Goal: Transaction & Acquisition: Purchase product/service

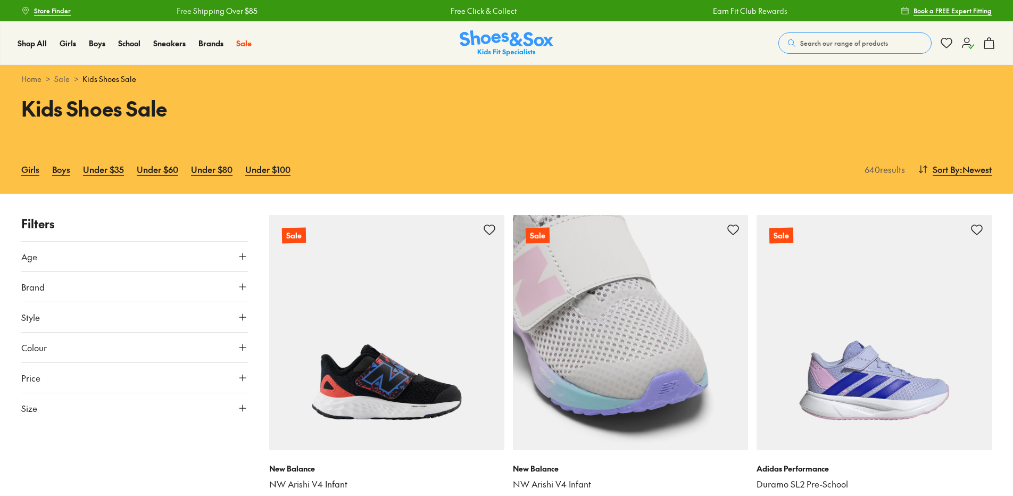
click at [641, 381] on img at bounding box center [630, 332] width 235 height 235
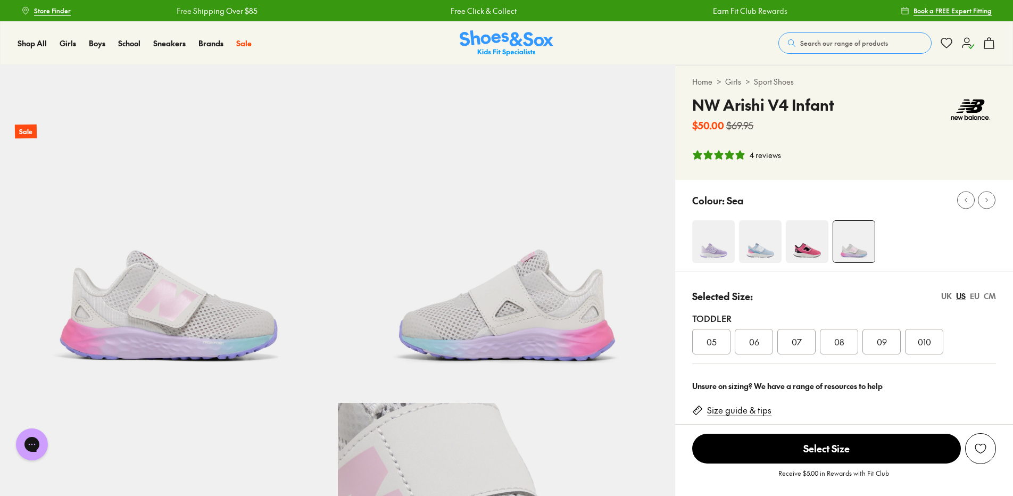
click at [719, 246] on img at bounding box center [713, 241] width 43 height 43
select select "*"
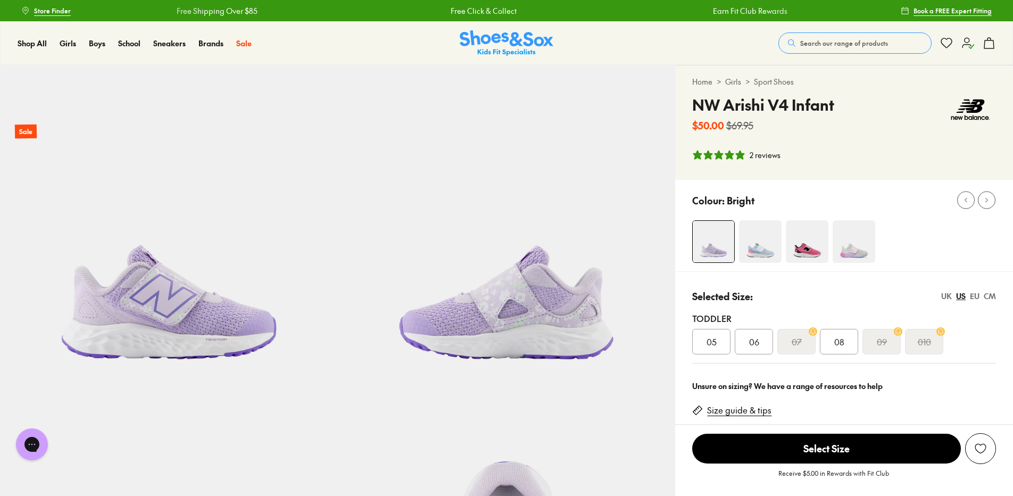
select select "*"
click at [851, 250] on img at bounding box center [853, 241] width 43 height 43
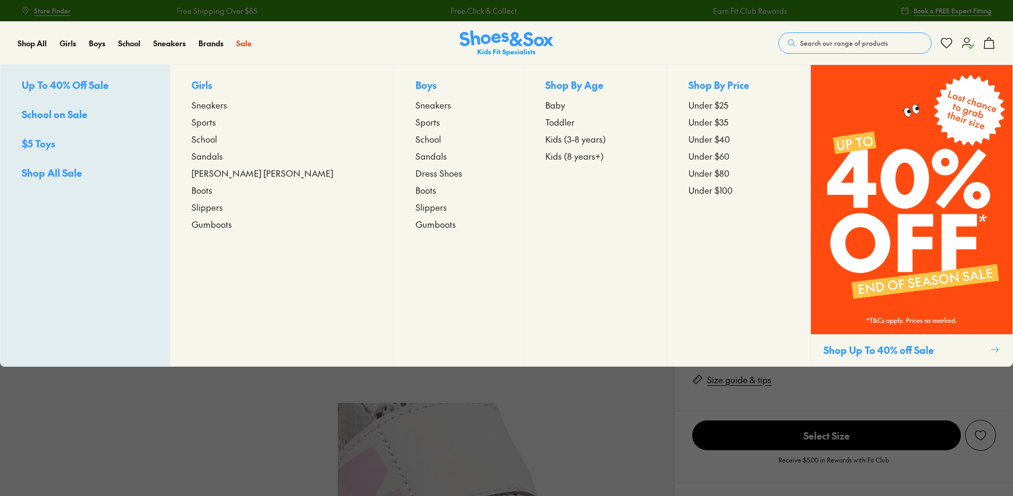
select select "*"
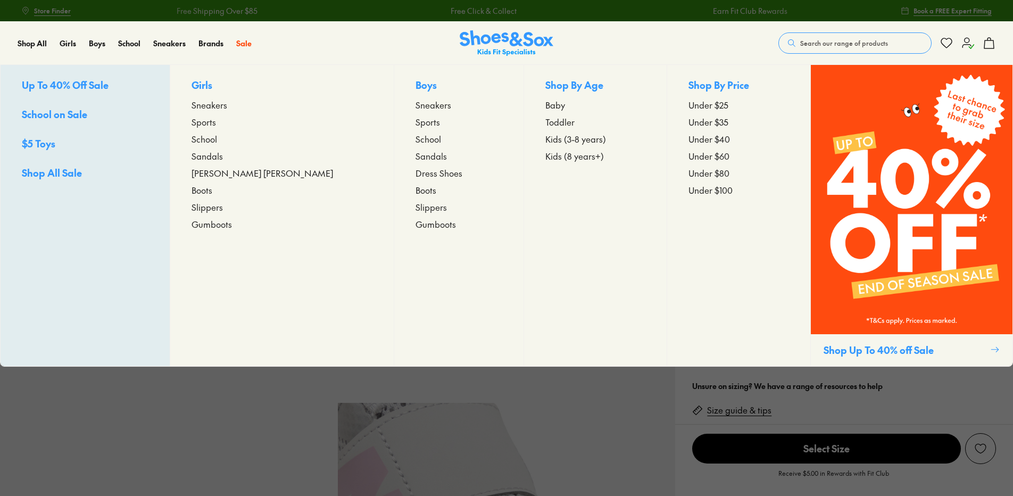
click at [212, 188] on span "Boots" at bounding box center [201, 189] width 21 height 13
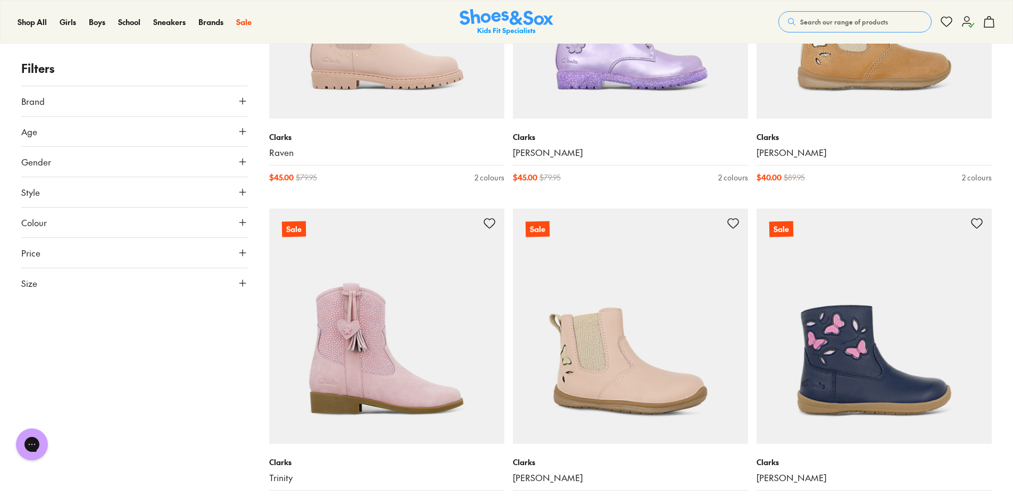
scroll to position [5531, 0]
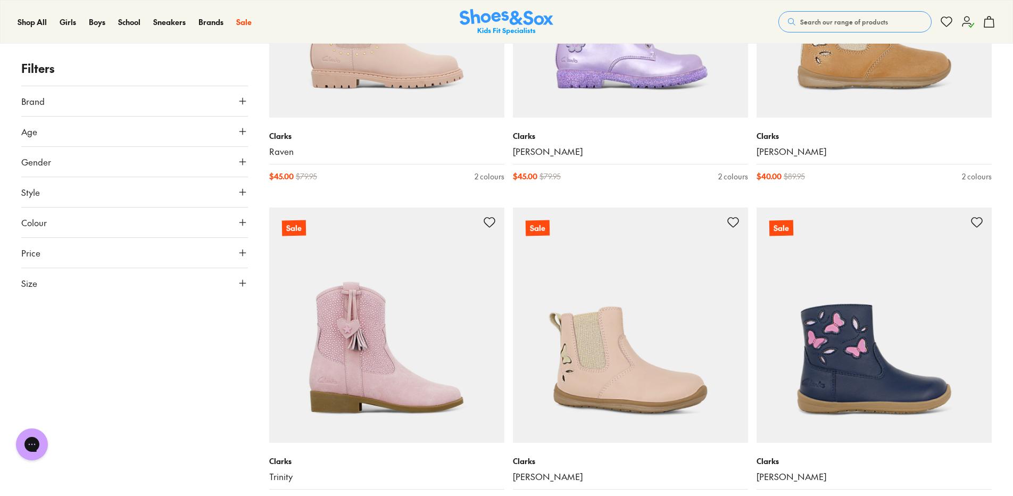
click at [591, 343] on img at bounding box center [630, 324] width 235 height 235
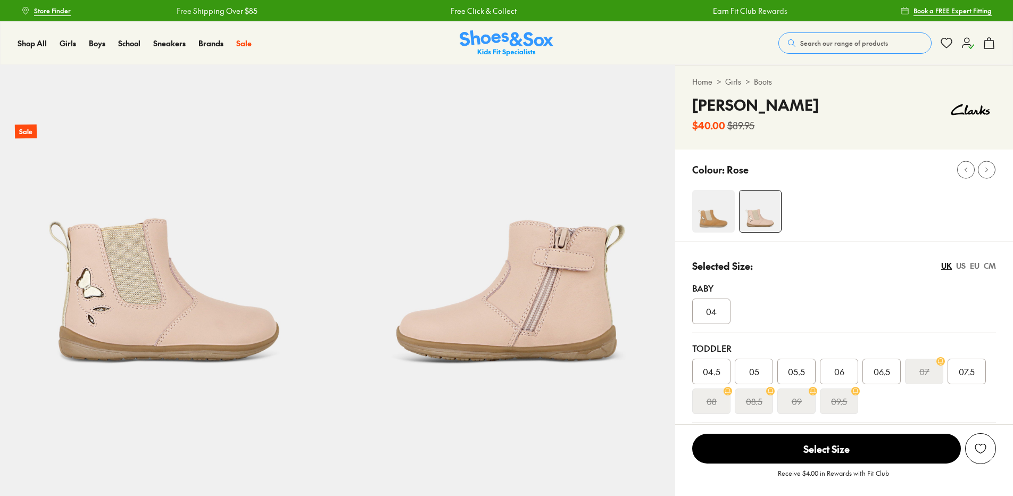
select select "*"
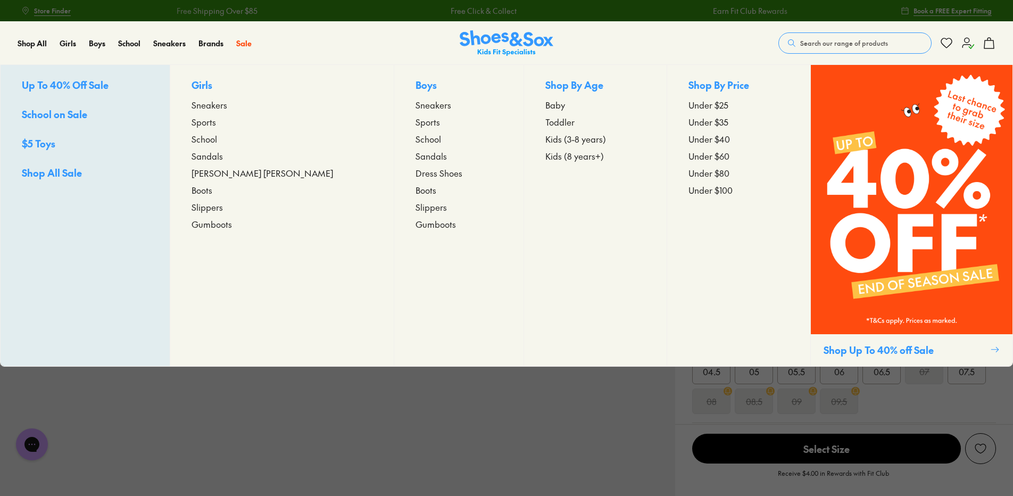
click at [212, 195] on span "Boots" at bounding box center [201, 189] width 21 height 13
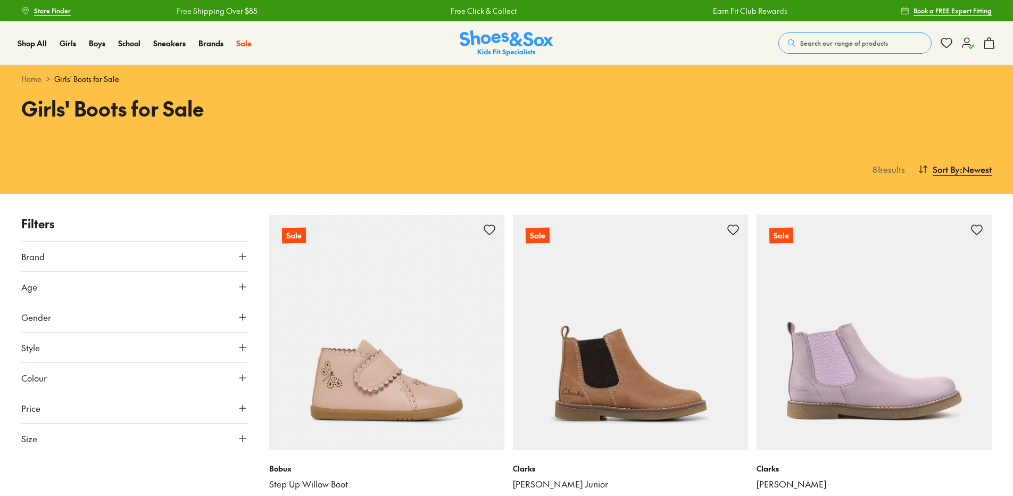
click at [108, 438] on button "Size" at bounding box center [134, 438] width 227 height 30
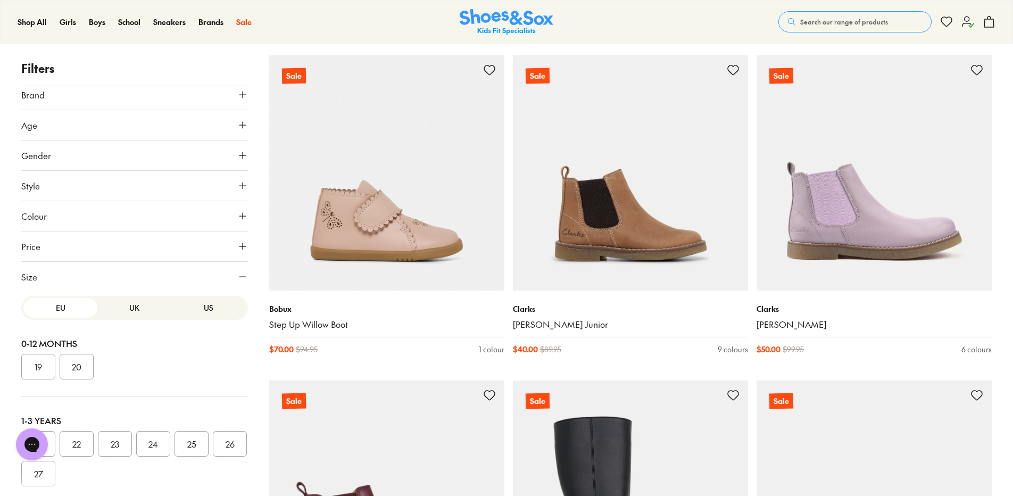
click at [185, 438] on button "25" at bounding box center [191, 444] width 34 height 26
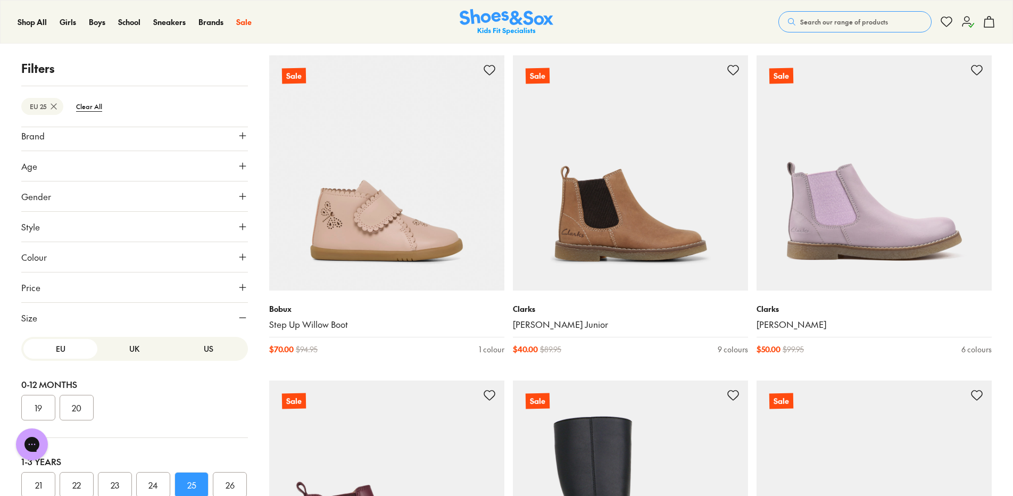
scroll to position [66, 0]
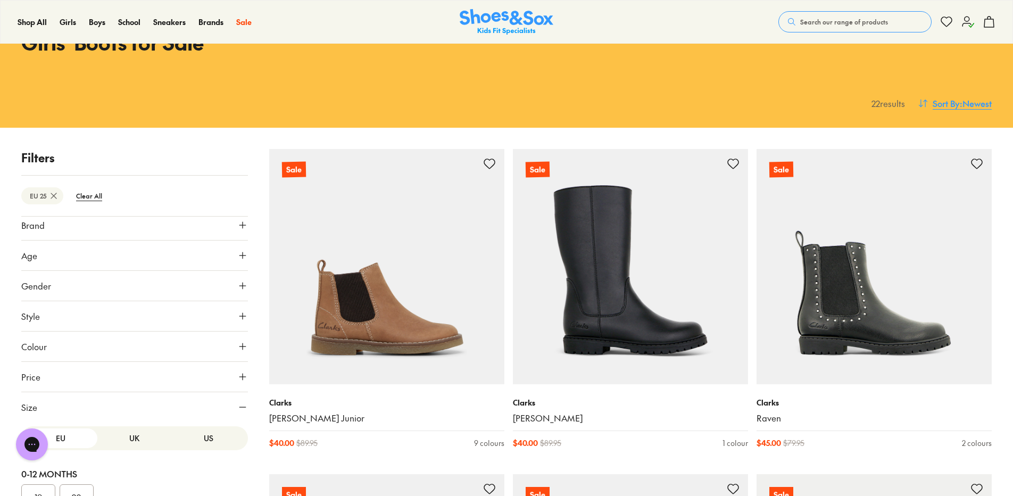
click at [959, 107] on span ": Newest" at bounding box center [975, 103] width 32 height 13
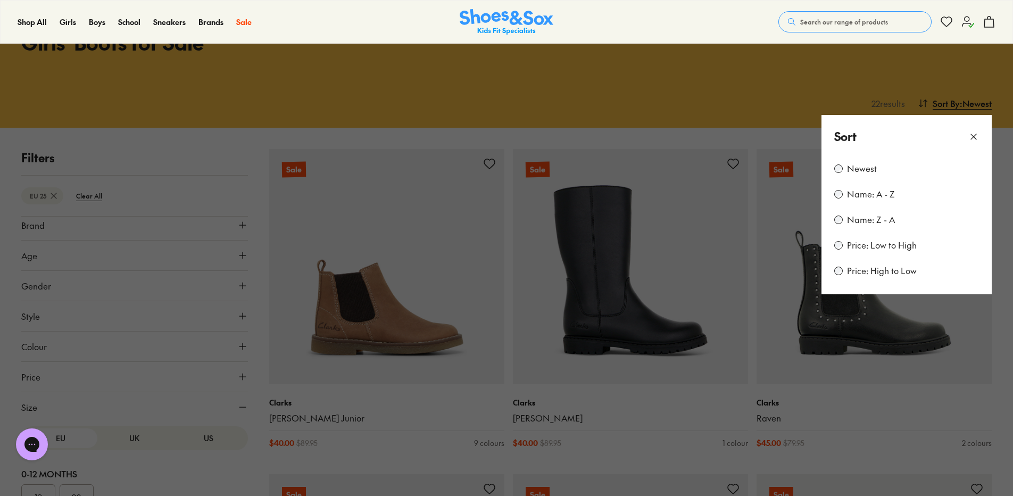
click at [844, 244] on div "Price: Low to High" at bounding box center [906, 245] width 145 height 13
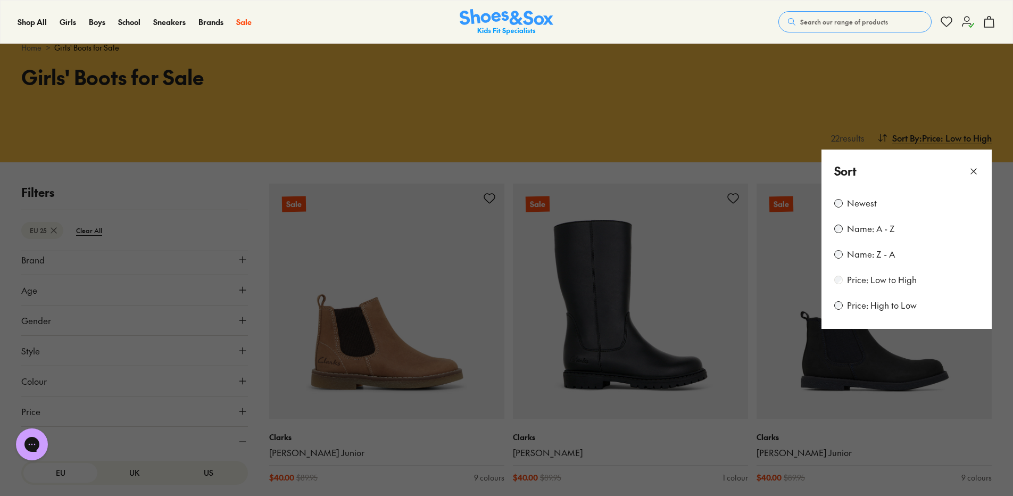
scroll to position [13, 0]
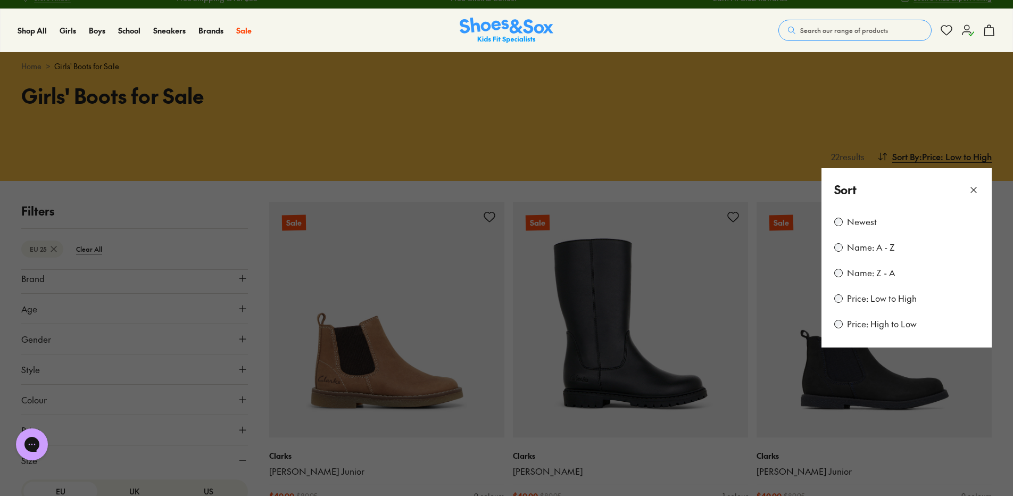
click at [970, 188] on icon at bounding box center [973, 190] width 11 height 11
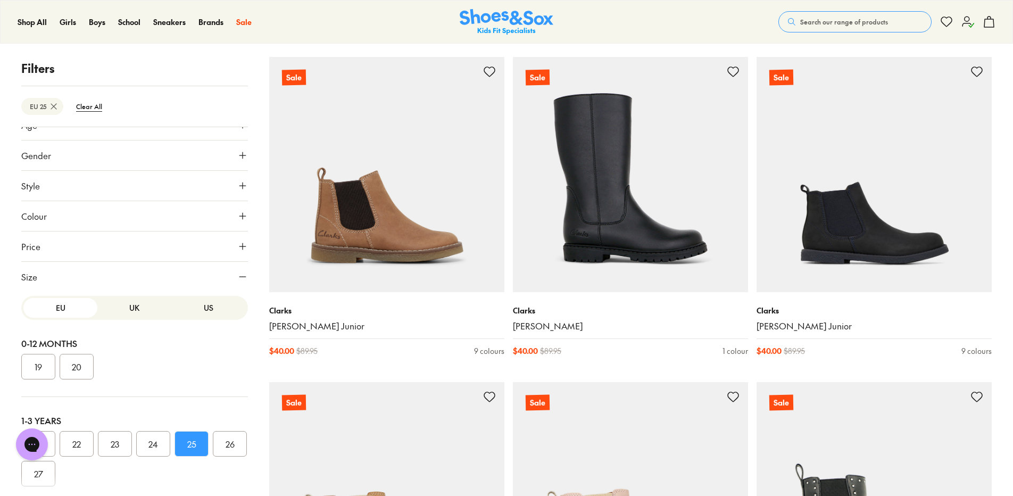
scroll to position [0, 0]
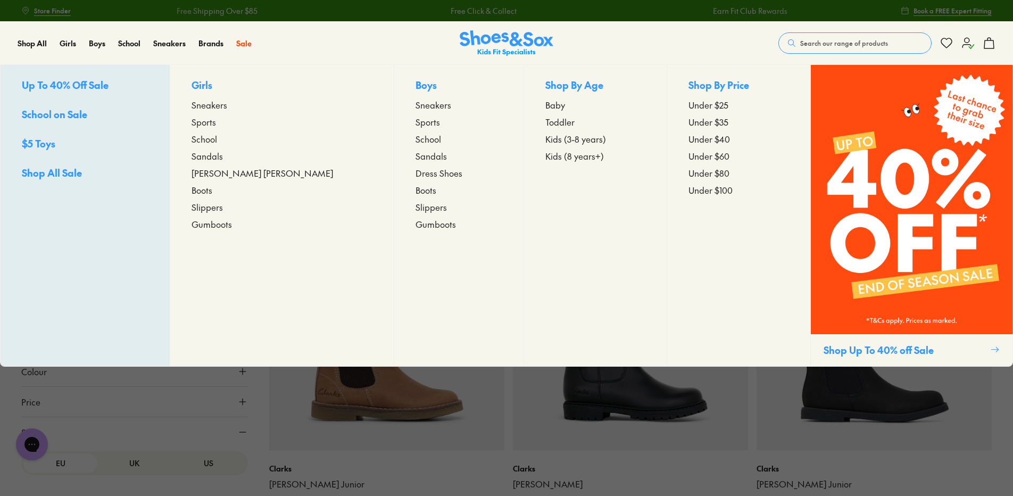
click at [227, 107] on span "Sneakers" at bounding box center [209, 104] width 36 height 13
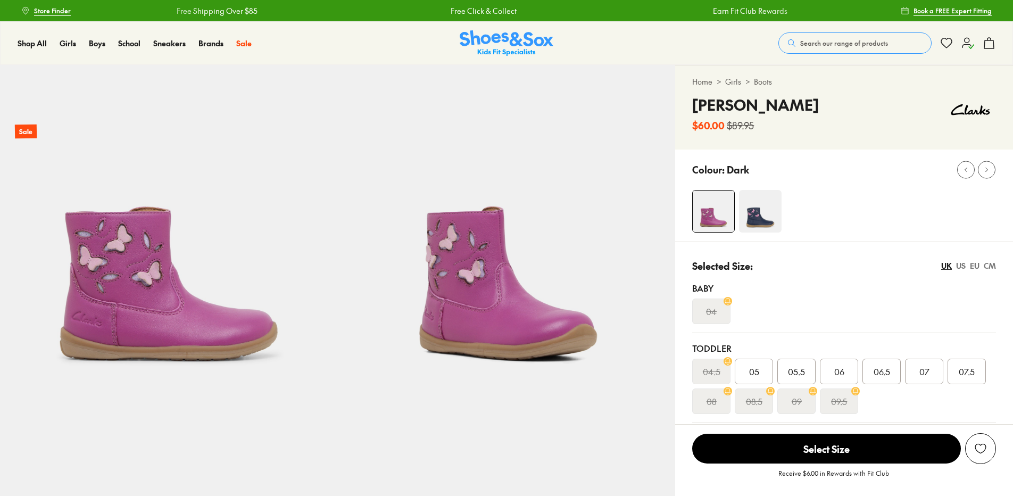
select select "*"
click at [966, 373] on span "07.5" at bounding box center [966, 371] width 16 height 13
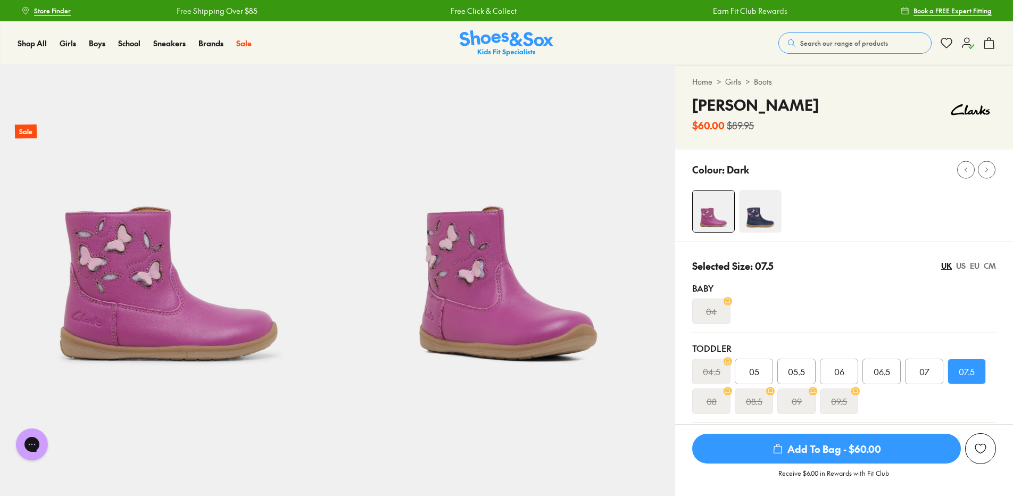
click at [838, 446] on span "Add To Bag - $60.00" at bounding box center [826, 448] width 269 height 30
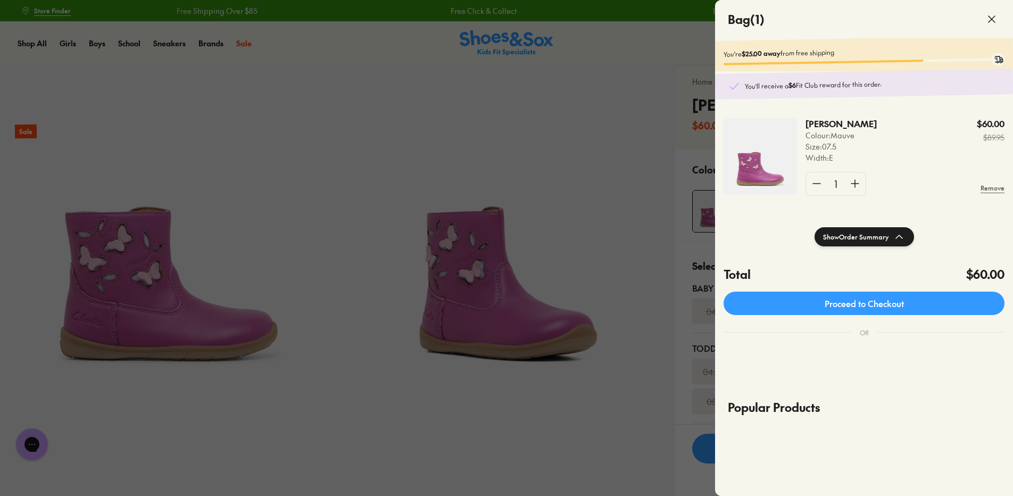
click at [550, 211] on div at bounding box center [506, 248] width 1013 height 496
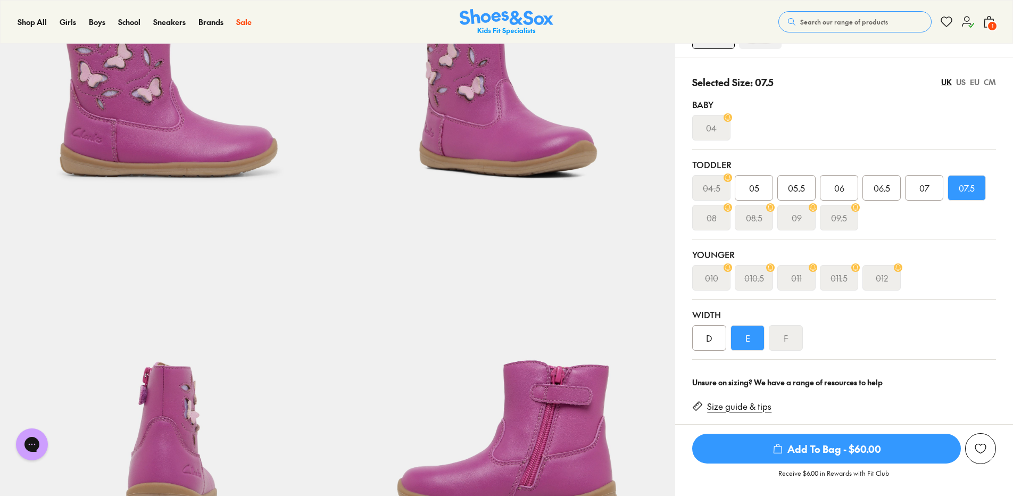
scroll to position [53, 0]
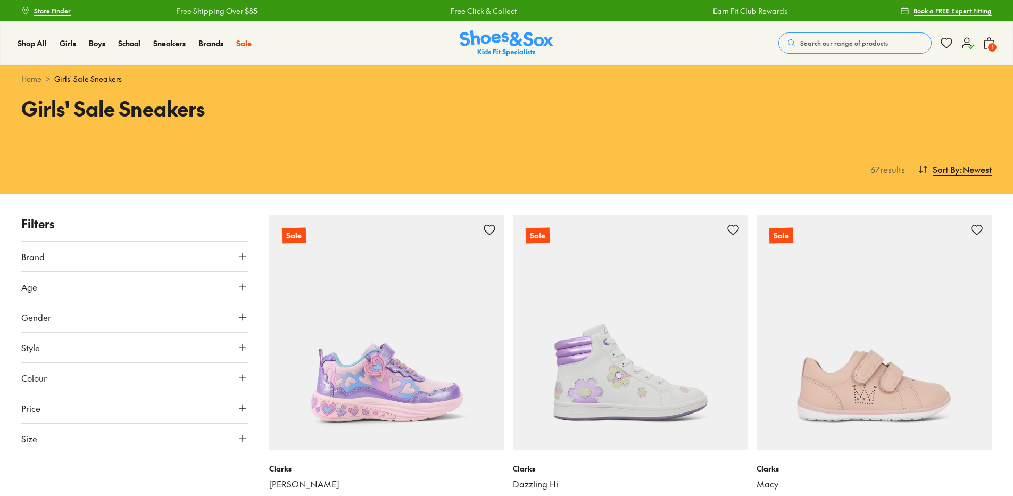
click at [132, 447] on button "Size" at bounding box center [134, 438] width 227 height 30
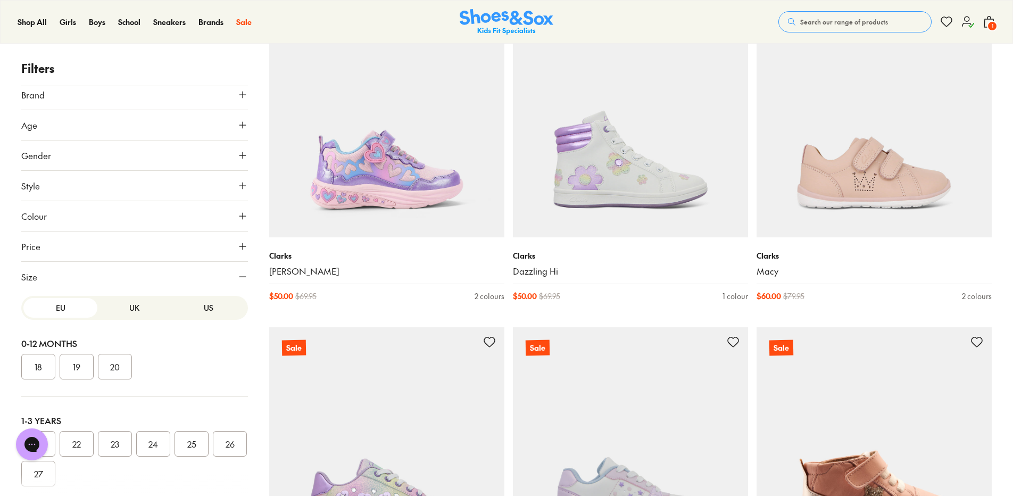
click at [194, 437] on button "25" at bounding box center [191, 444] width 34 height 26
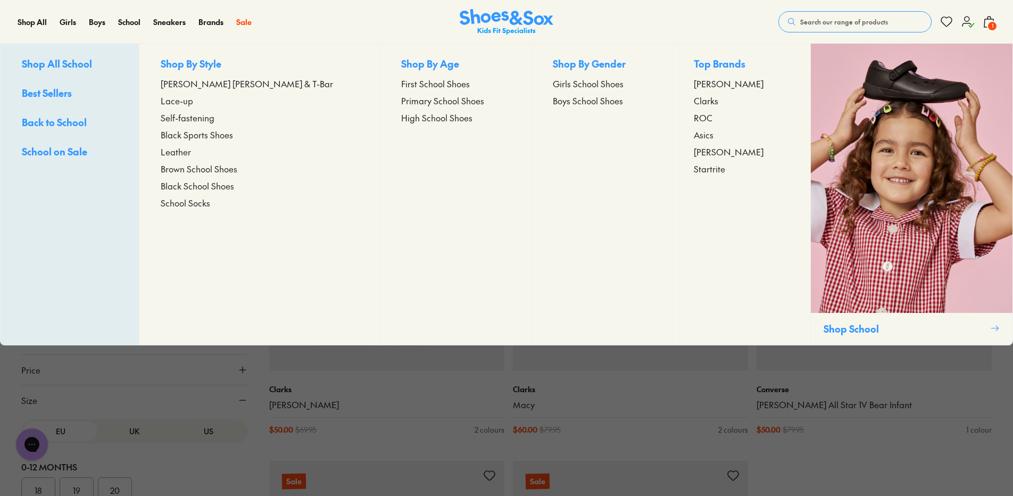
scroll to position [73, 0]
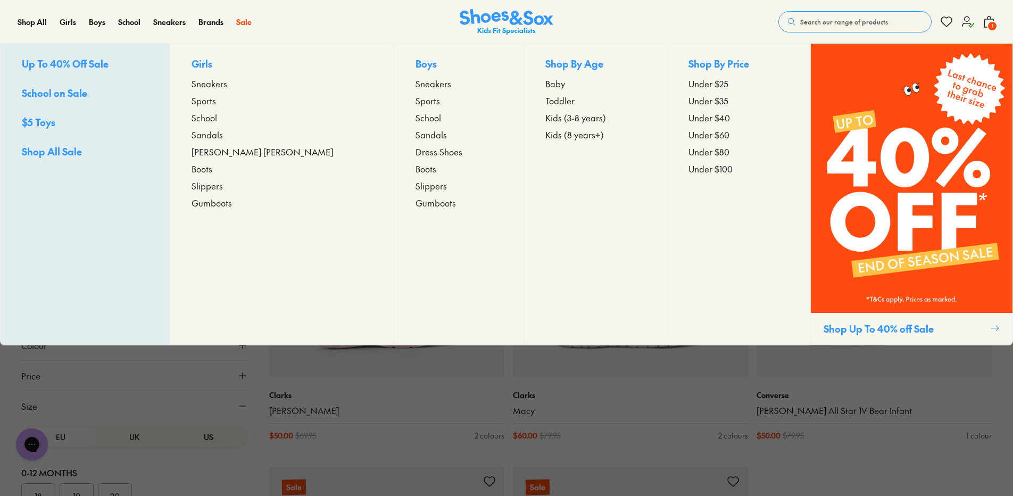
click at [216, 102] on span "Sports" at bounding box center [203, 100] width 24 height 13
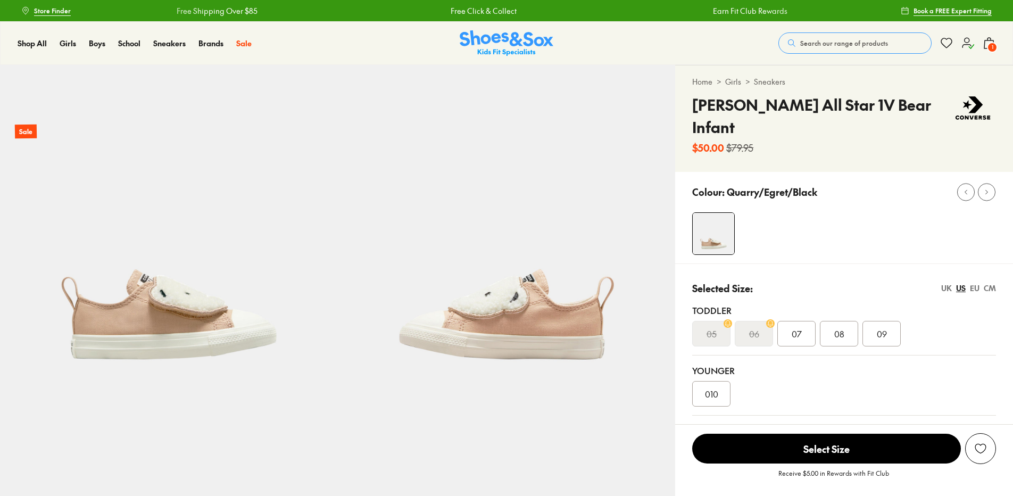
select select "*"
click at [976, 282] on div "EU" at bounding box center [975, 287] width 10 height 11
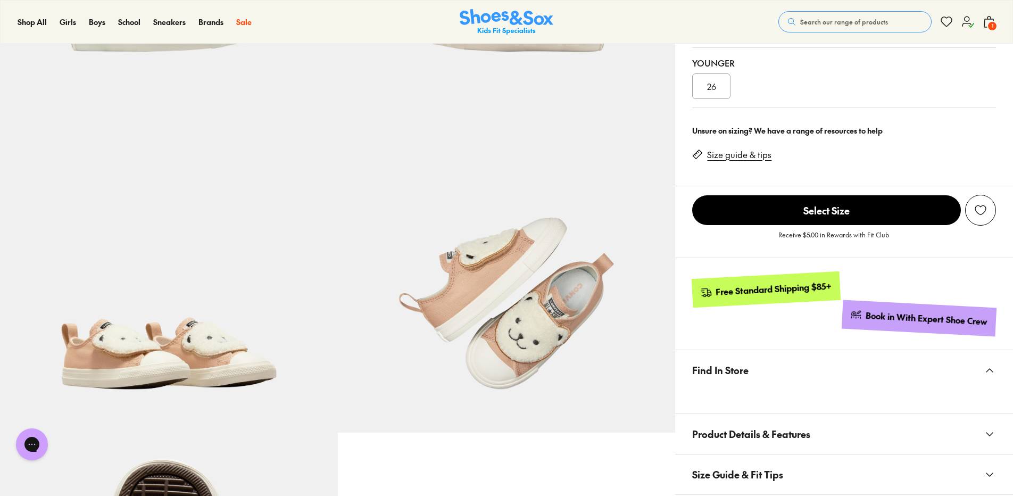
scroll to position [160, 0]
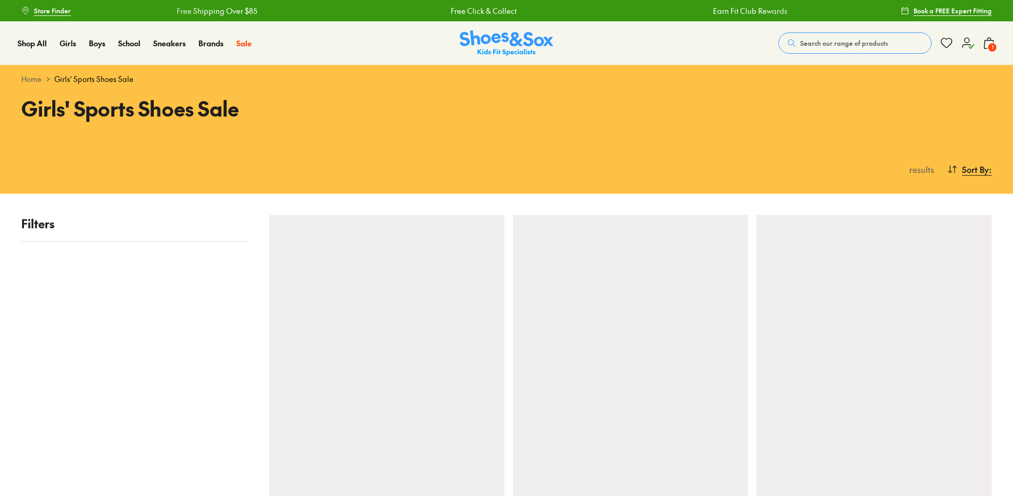
scroll to position [106, 0]
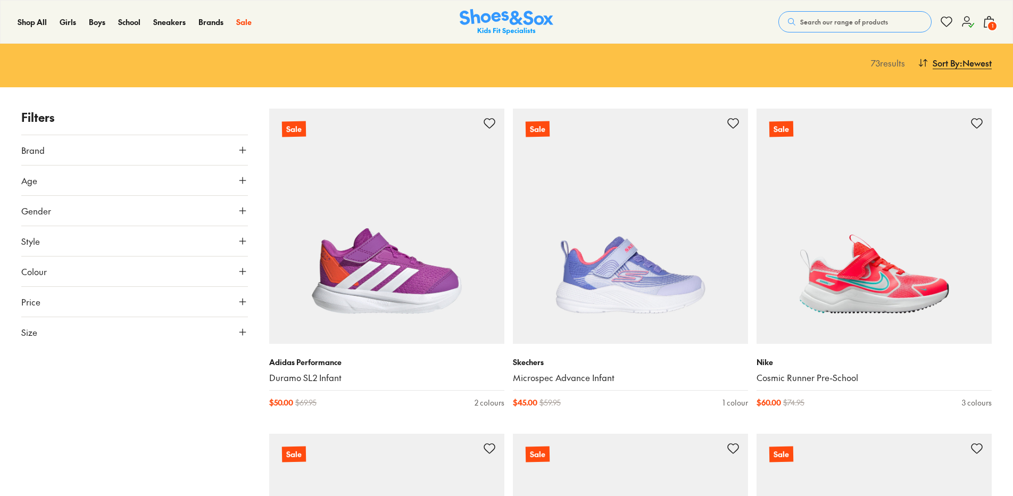
click at [79, 344] on button "Size" at bounding box center [134, 332] width 227 height 30
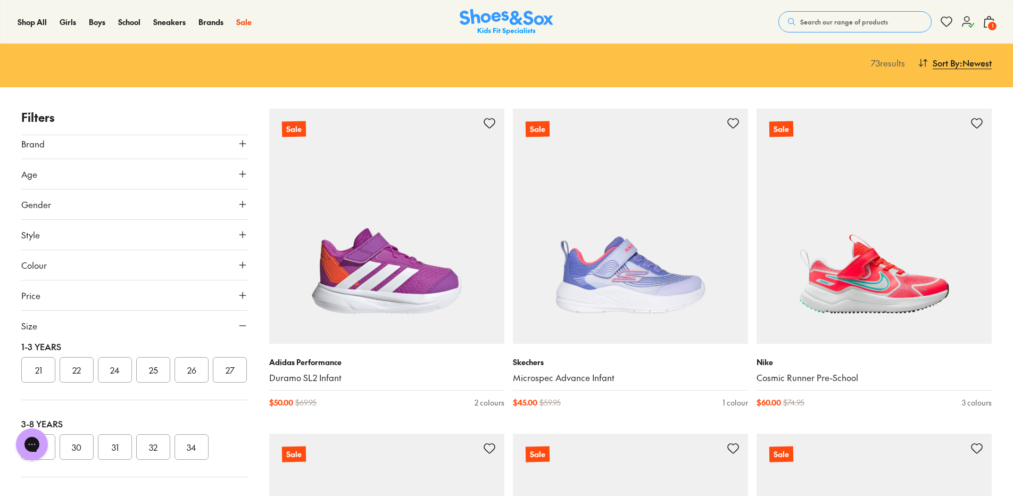
scroll to position [105, 0]
click at [152, 393] on button "25" at bounding box center [153, 387] width 34 height 26
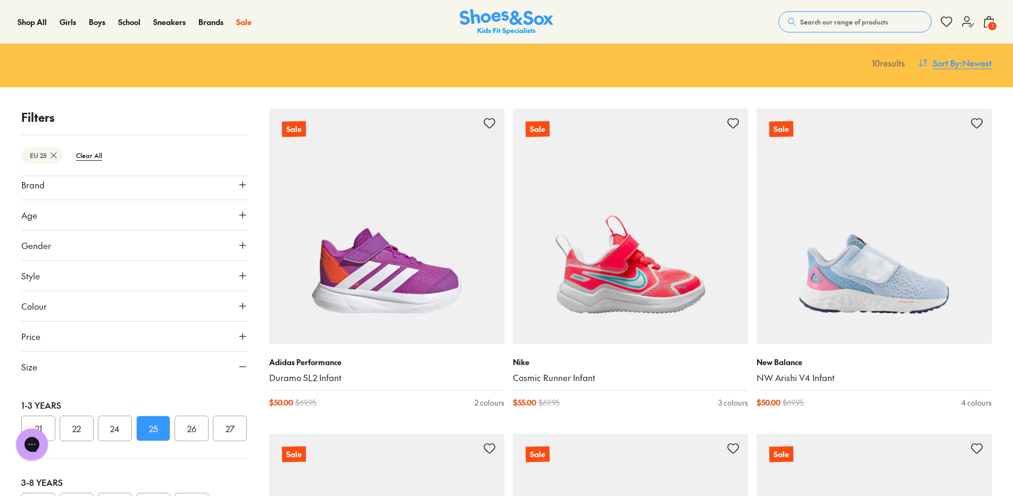
click at [953, 62] on span "Sort By" at bounding box center [945, 62] width 27 height 13
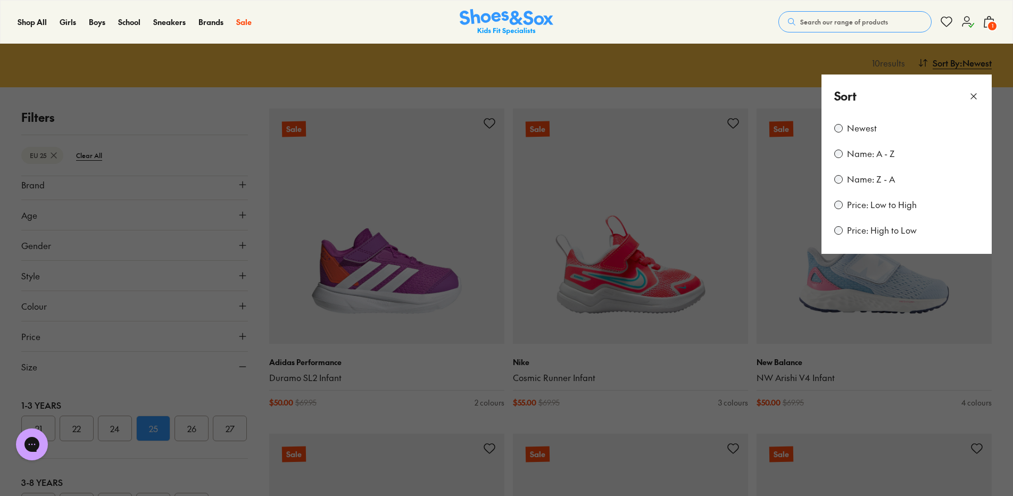
click at [872, 204] on label "Price: Low to High" at bounding box center [882, 205] width 70 height 12
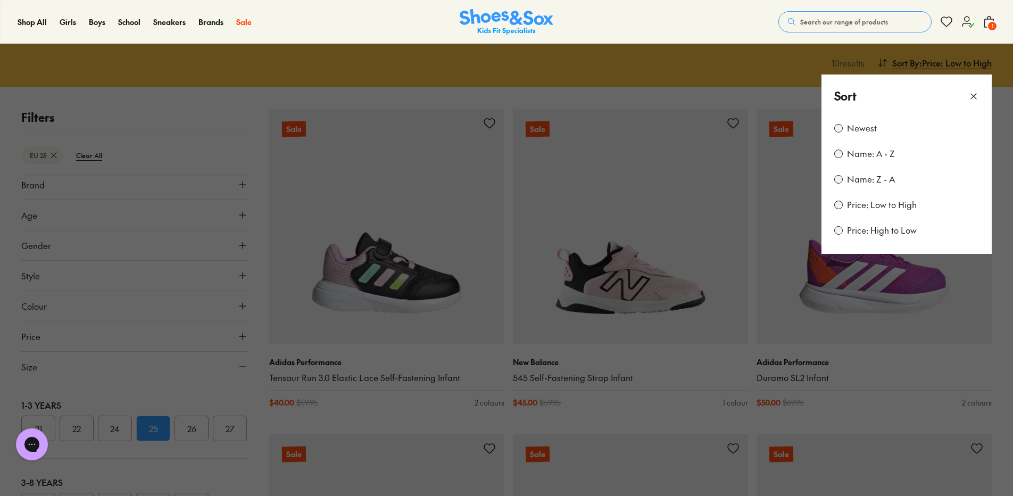
click at [432, 415] on button at bounding box center [506, 248] width 1013 height 496
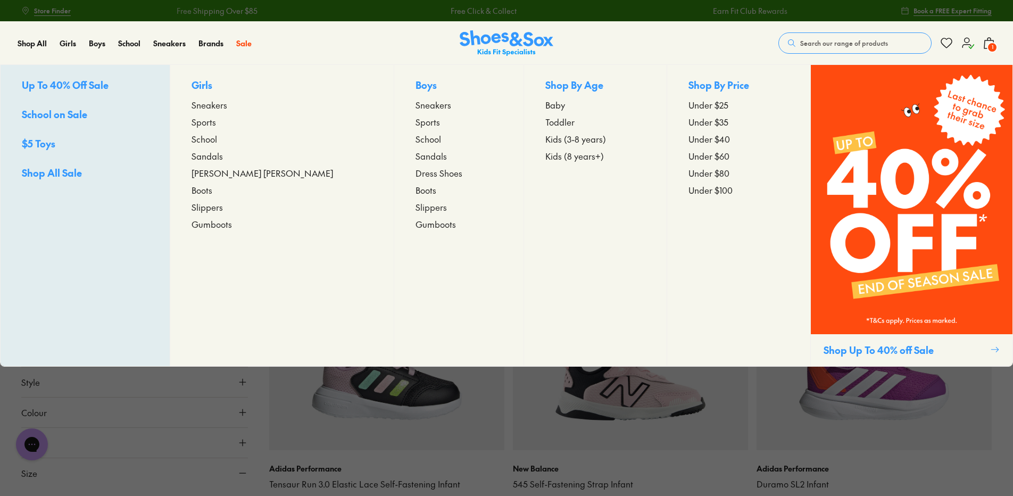
click at [415, 190] on span "Boots" at bounding box center [425, 189] width 21 height 13
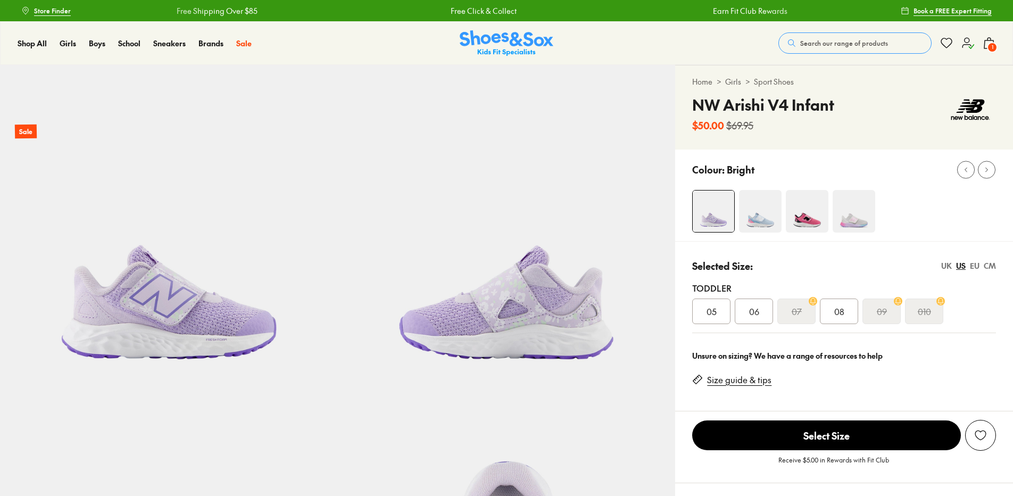
select select "*"
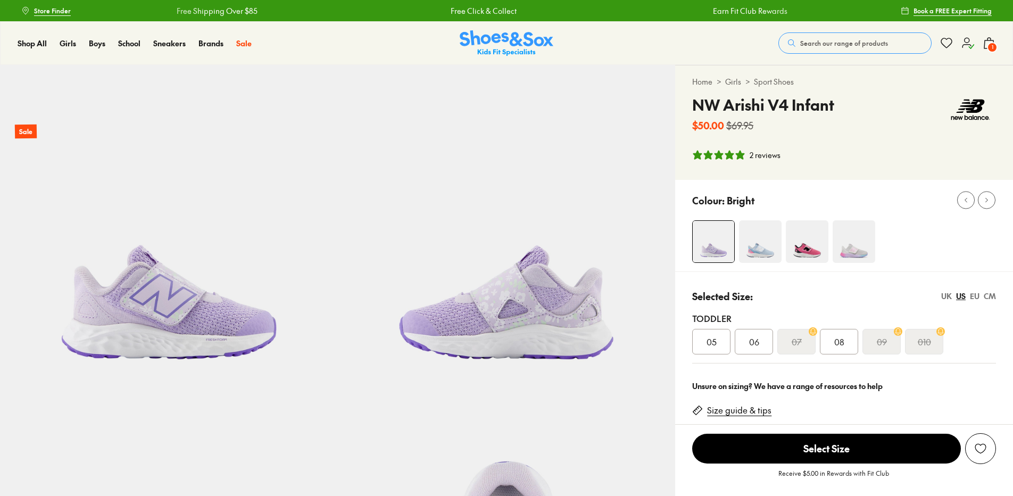
click at [972, 296] on div "EU" at bounding box center [975, 295] width 10 height 11
click at [834, 335] on div "25" at bounding box center [839, 342] width 38 height 26
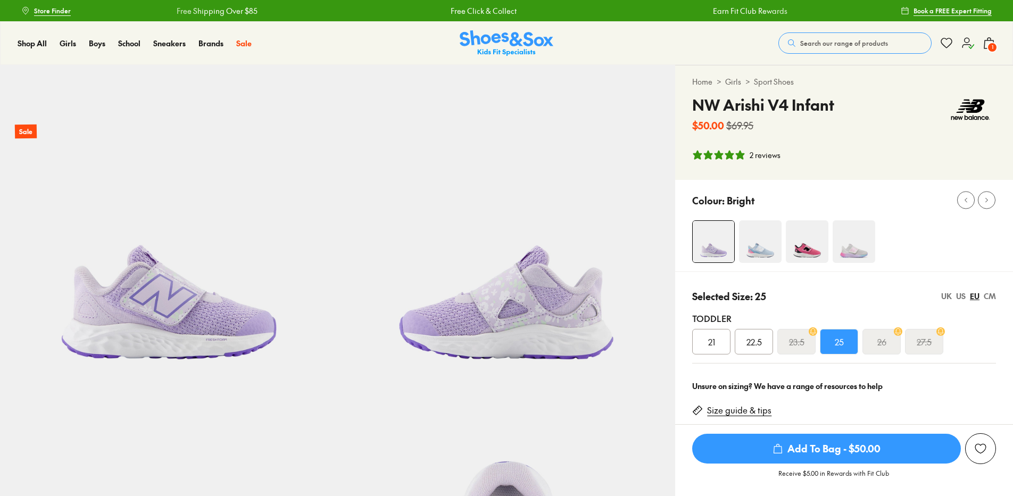
click at [810, 449] on span "Add To Bag - $50.00" at bounding box center [826, 448] width 269 height 30
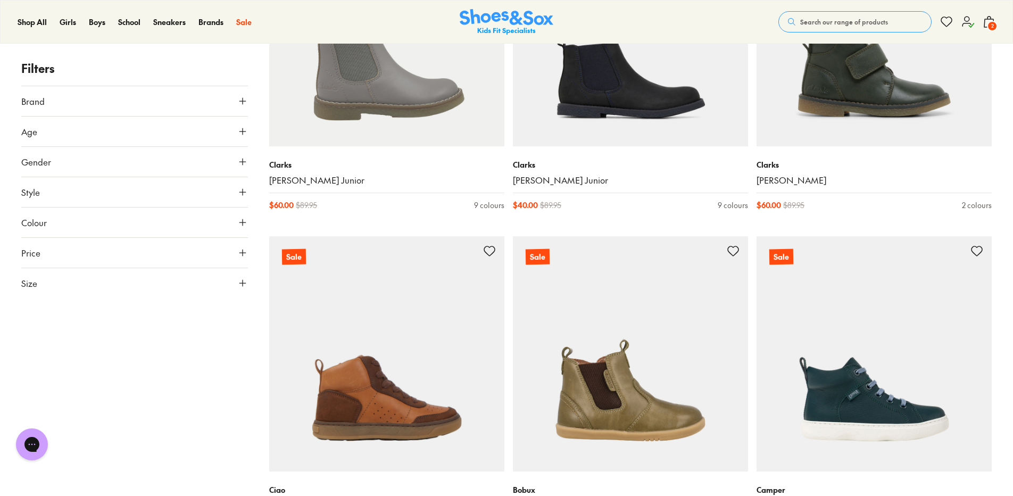
scroll to position [1808, 0]
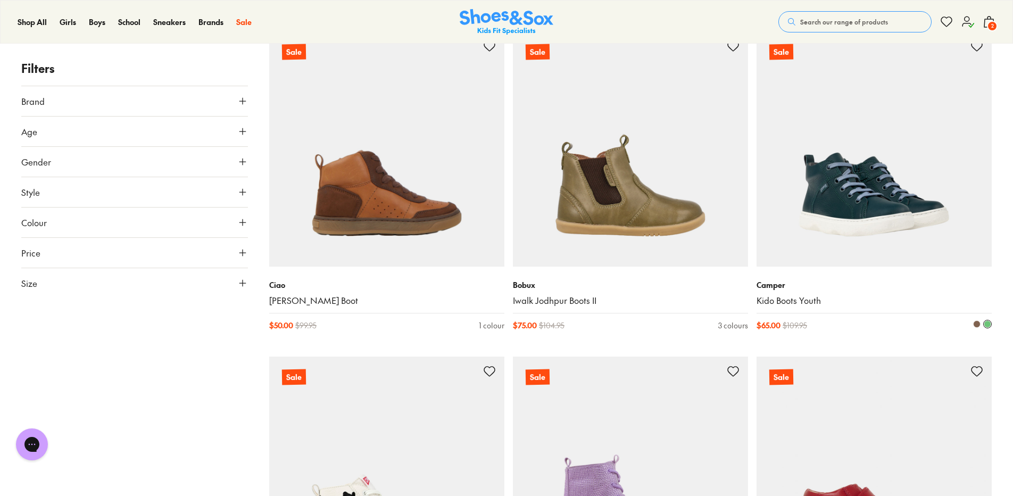
click at [841, 187] on img at bounding box center [873, 148] width 235 height 235
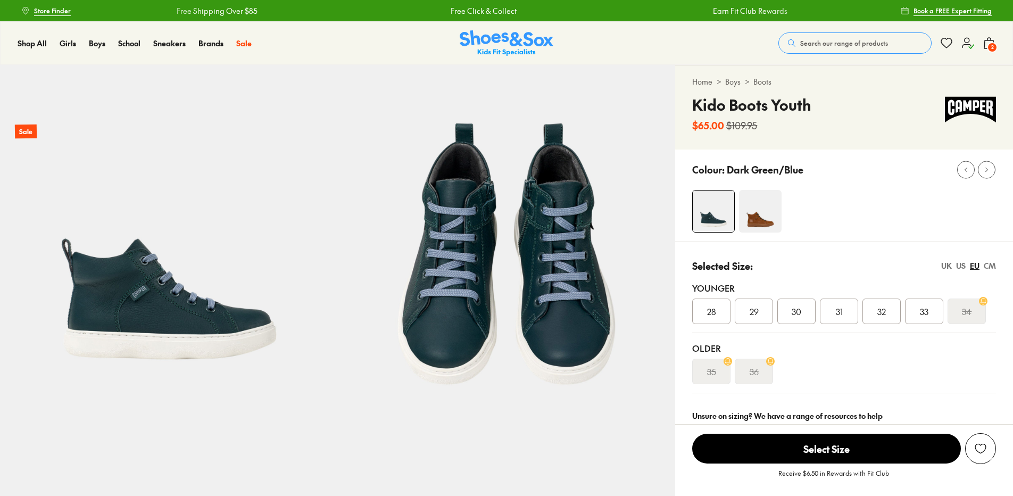
select select "*"
